Goal: Transaction & Acquisition: Purchase product/service

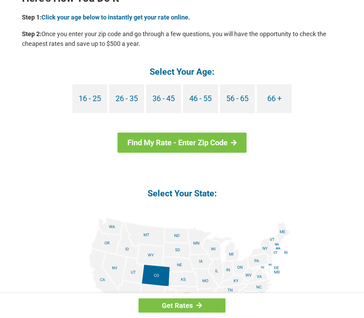
scroll to position [652, 0]
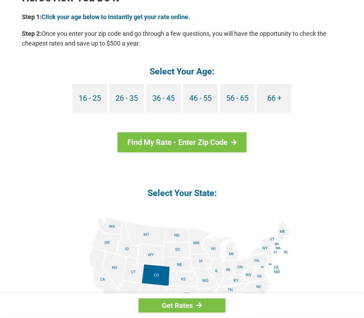
click at [99, 262] on img at bounding box center [181, 295] width 217 height 157
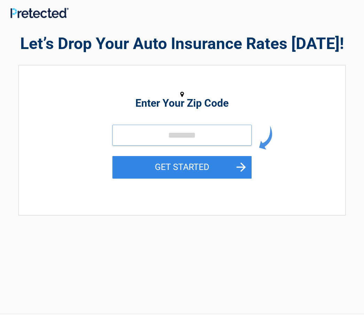
click at [217, 145] on input "tel" at bounding box center [181, 135] width 139 height 21
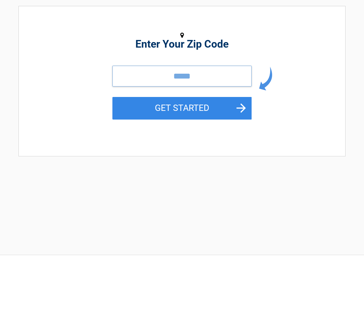
type input "*****"
click at [231, 156] on button "GET STARTED" at bounding box center [181, 167] width 139 height 23
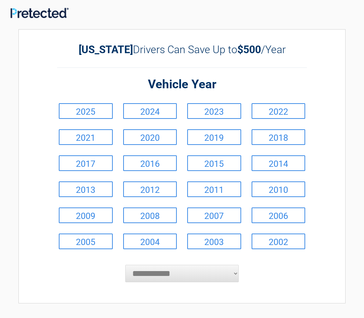
click at [91, 134] on link "2021" at bounding box center [86, 137] width 54 height 16
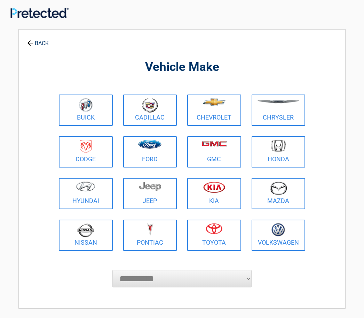
click at [89, 234] on img at bounding box center [85, 230] width 17 height 14
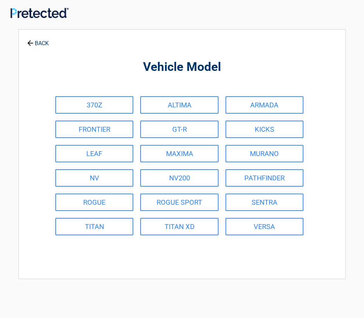
click at [277, 151] on link "MURANO" at bounding box center [264, 153] width 78 height 17
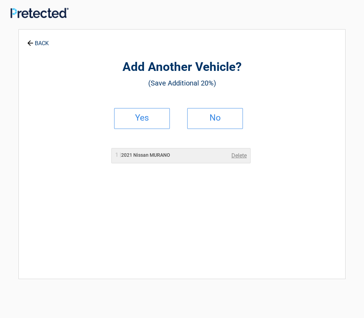
click at [217, 118] on h2 "No" at bounding box center [214, 117] width 41 height 5
